Goal: Book appointment/travel/reservation

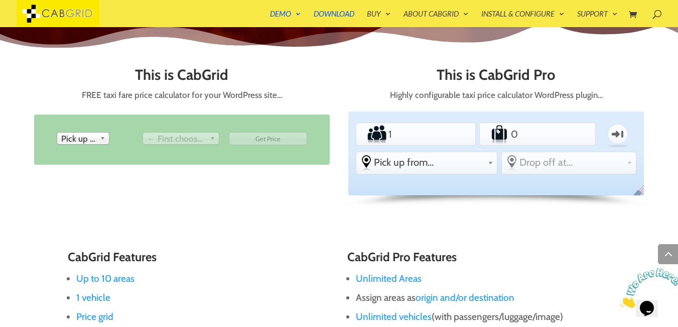
click at [449, 138] on li "Passengers 1" at bounding box center [415, 135] width 119 height 24
click at [525, 138] on input "0" at bounding box center [538, 134] width 56 height 20
click at [412, 135] on input "1" at bounding box center [416, 134] width 58 height 20
click at [549, 137] on input "0" at bounding box center [538, 134] width 56 height 20
click at [455, 167] on span "Pick up from..." at bounding box center [429, 162] width 110 height 12
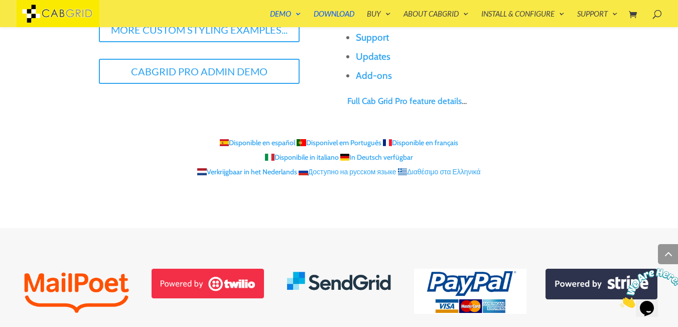
scroll to position [1213, 0]
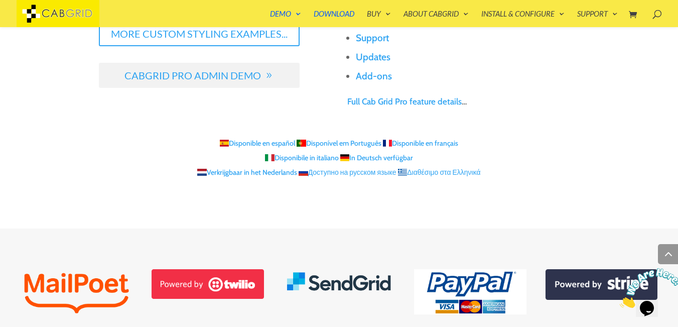
click at [203, 77] on link "CabGrid Pro Admin Demo" at bounding box center [199, 75] width 201 height 25
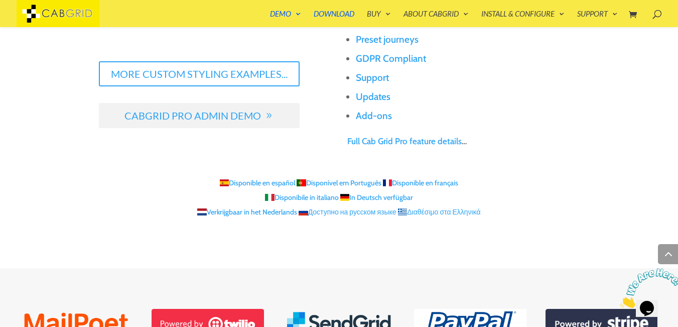
scroll to position [1172, 0]
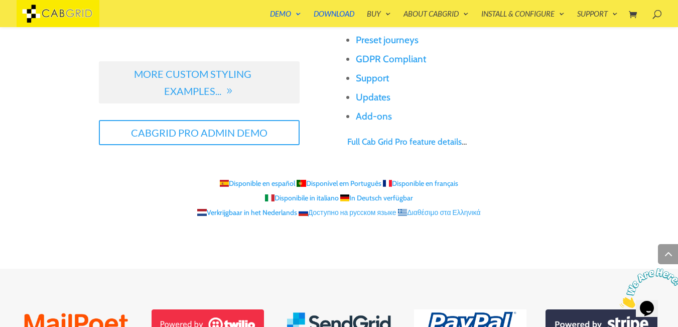
click at [220, 77] on link "More Custom Styling Examples..." at bounding box center [199, 82] width 201 height 42
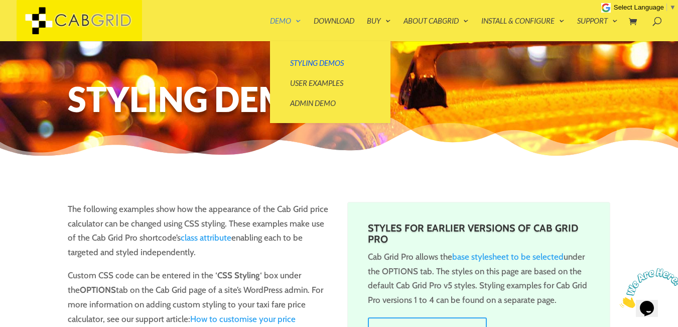
click at [277, 19] on link "Demo" at bounding box center [285, 29] width 31 height 24
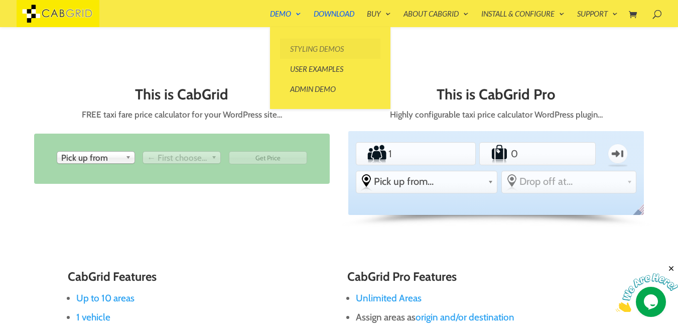
scroll to position [389, 0]
click at [323, 51] on link "Styling Demos" at bounding box center [330, 49] width 100 height 20
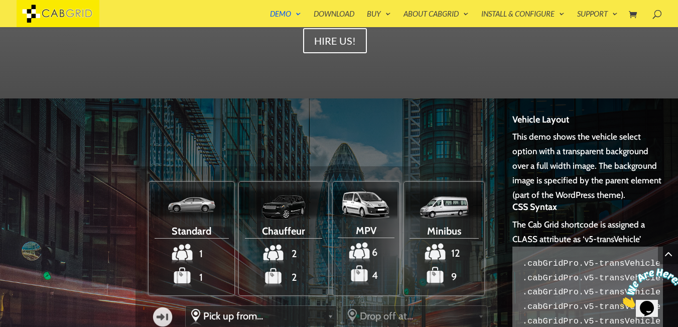
scroll to position [882, 0]
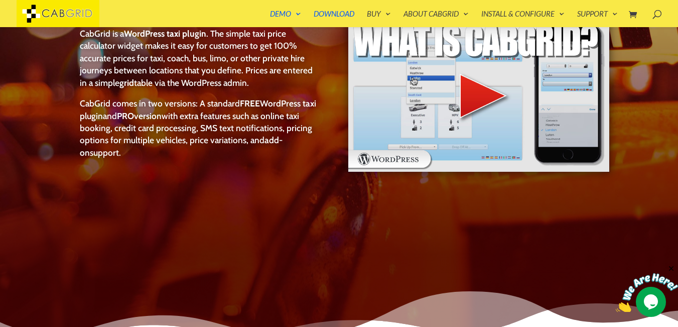
click at [471, 103] on img at bounding box center [478, 96] width 263 height 156
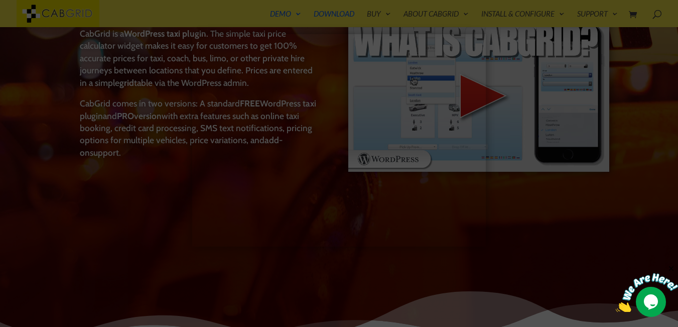
click at [561, 110] on div at bounding box center [339, 163] width 678 height 327
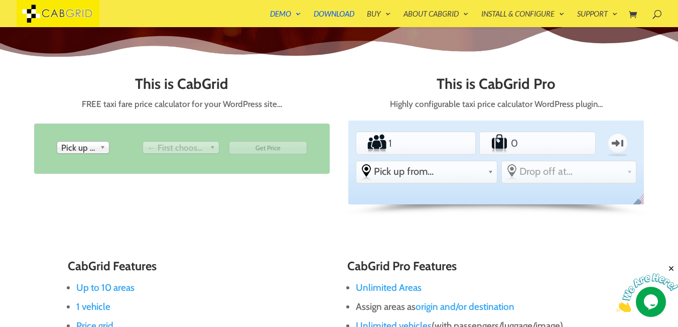
scroll to position [401, 0]
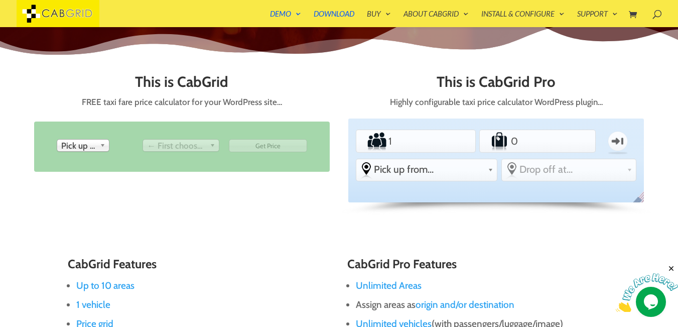
click at [91, 150] on span "Pick up from" at bounding box center [78, 146] width 35 height 12
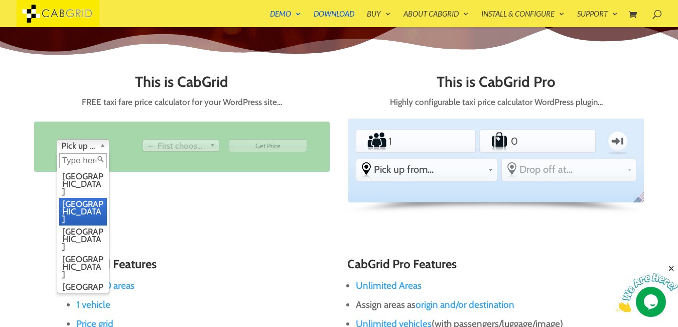
click at [90, 198] on li "[GEOGRAPHIC_DATA]" at bounding box center [83, 212] width 48 height 28
